Goal: Transaction & Acquisition: Purchase product/service

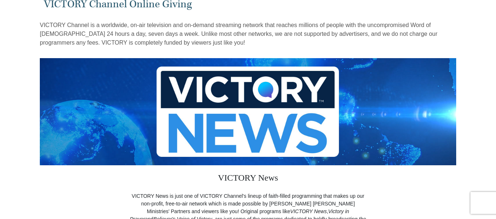
scroll to position [37, 0]
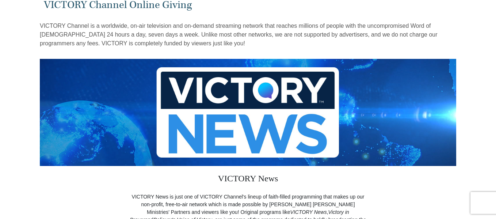
click at [231, 114] on img at bounding box center [248, 112] width 417 height 107
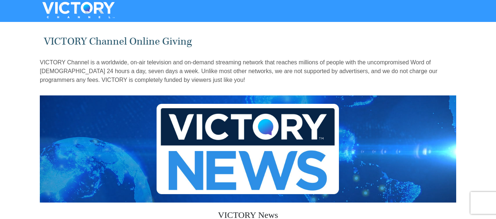
click at [196, 128] on img at bounding box center [248, 148] width 417 height 107
